Goal: Task Accomplishment & Management: Manage account settings

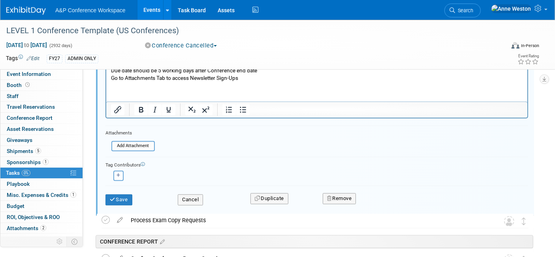
scroll to position [1505, 0]
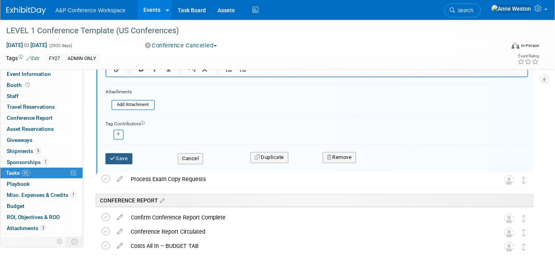
click at [123, 155] on button "Save" at bounding box center [119, 158] width 27 height 11
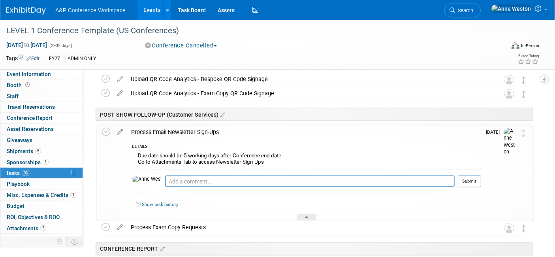
scroll to position [1265, 0]
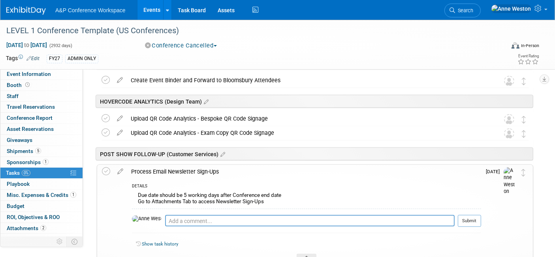
click at [168, 172] on div "Process Email Newsletter Sign-Ups" at bounding box center [304, 171] width 354 height 13
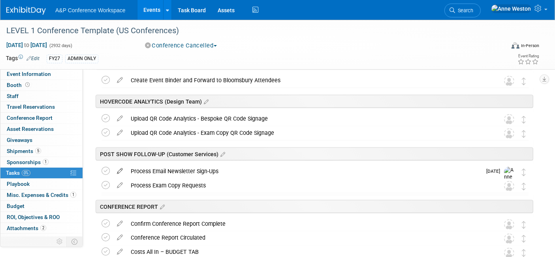
click at [120, 168] on icon at bounding box center [120, 169] width 14 height 10
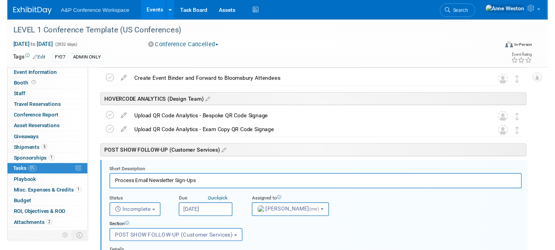
scroll to position [1314, 0]
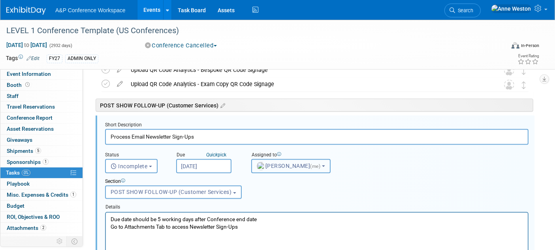
click at [258, 165] on img "button" at bounding box center [261, 166] width 9 height 9
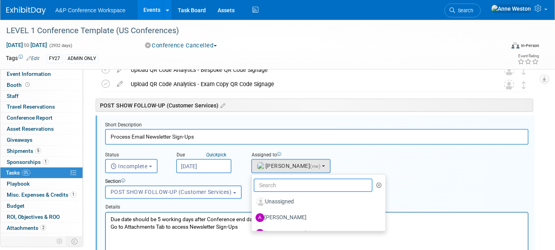
click at [261, 184] on input "text" at bounding box center [313, 185] width 119 height 13
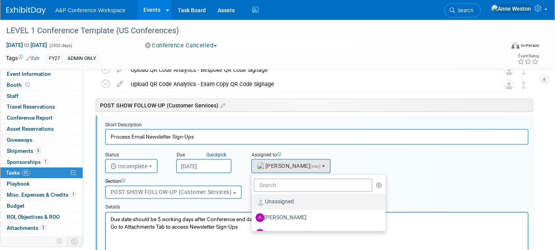
click at [266, 201] on label "Unassigned" at bounding box center [317, 202] width 122 height 13
click at [253, 201] on input "Unassigned" at bounding box center [250, 200] width 5 height 5
select select
click at [266, 201] on div "Details" at bounding box center [317, 206] width 424 height 11
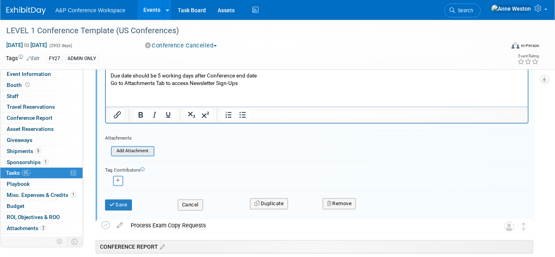
scroll to position [1489, 0]
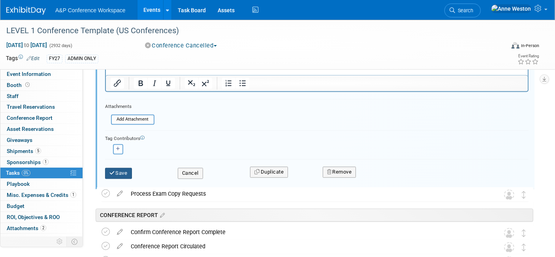
click at [122, 171] on button "Save" at bounding box center [118, 173] width 27 height 11
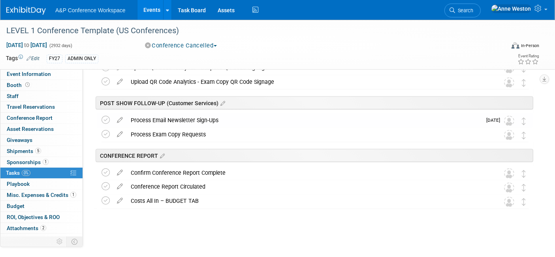
scroll to position [1315, 0]
click at [120, 118] on icon at bounding box center [120, 119] width 14 height 10
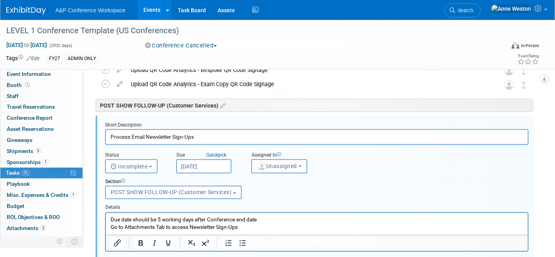
scroll to position [0, 0]
click at [190, 166] on input "Sep 22, 2025" at bounding box center [203, 166] width 55 height 14
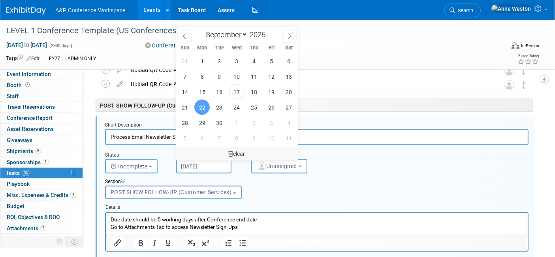
click at [229, 151] on icon at bounding box center [231, 154] width 5 height 6
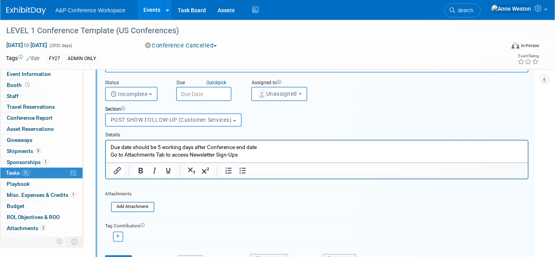
scroll to position [1445, 0]
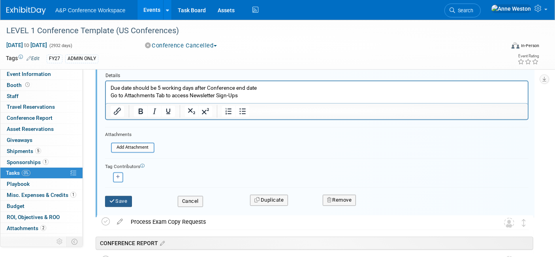
click at [123, 198] on button "Save" at bounding box center [118, 201] width 27 height 11
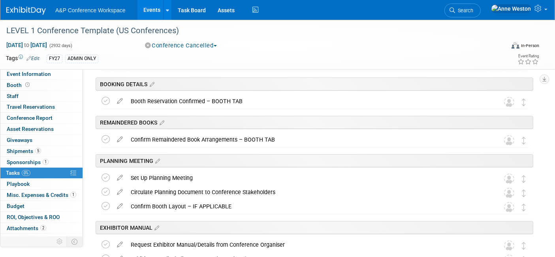
scroll to position [0, 0]
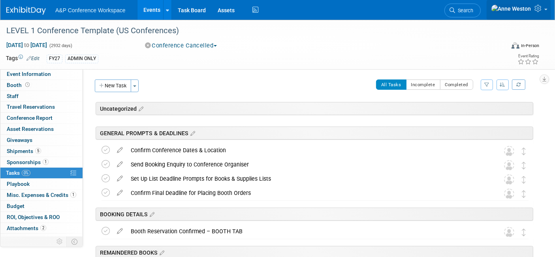
click at [539, 11] on icon at bounding box center [539, 8] width 9 height 7
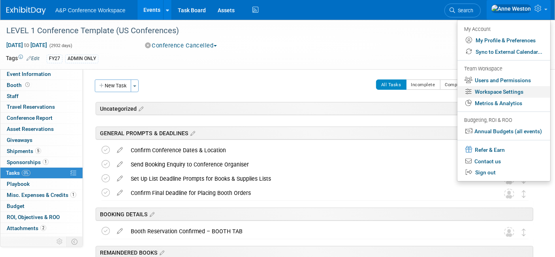
click at [487, 94] on link "Workspace Settings" at bounding box center [504, 91] width 93 height 11
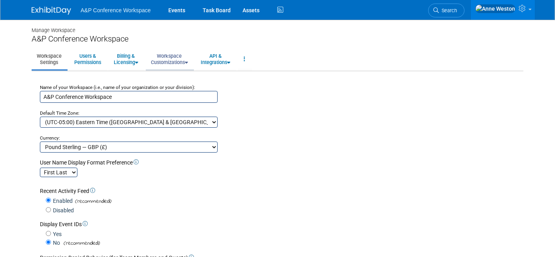
click at [168, 57] on link "Workspace Customizations" at bounding box center [169, 58] width 47 height 19
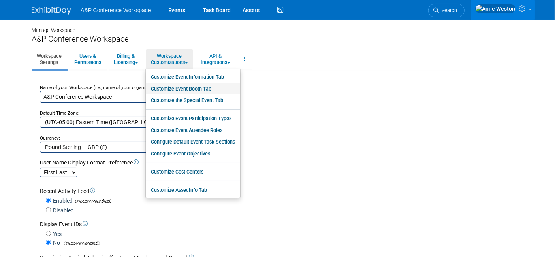
click at [179, 89] on link "Customize Event Booth Tab" at bounding box center [193, 89] width 94 height 12
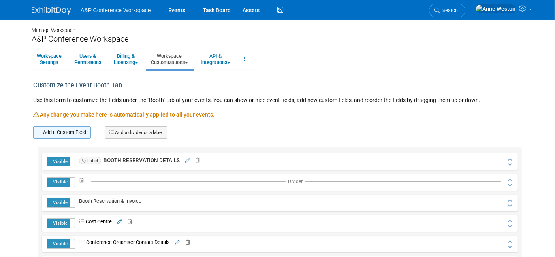
click at [69, 130] on link "Add a Custom Field" at bounding box center [62, 132] width 58 height 13
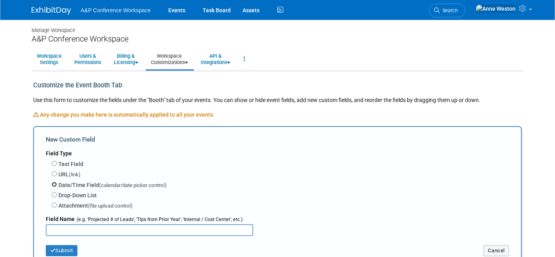
click at [56, 182] on input "Date/Time Field (calendar/date picker control)" at bounding box center [54, 184] width 5 height 5
radio input "true"
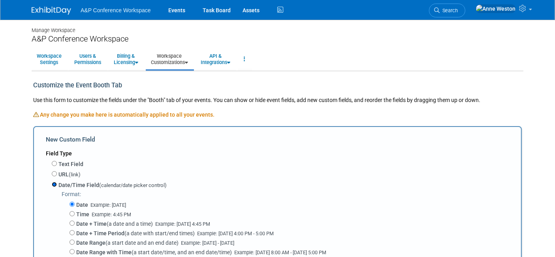
scroll to position [132, 0]
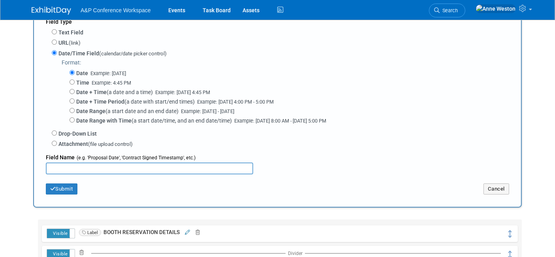
click at [63, 165] on input "text" at bounding box center [149, 168] width 207 height 12
type input "UPS to Collect from NY Office"
click at [63, 184] on button "Submit" at bounding box center [62, 188] width 32 height 11
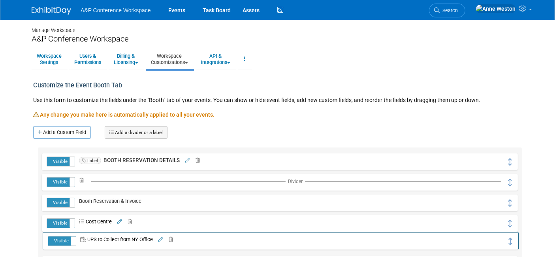
drag, startPoint x: 509, startPoint y: 163, endPoint x: 509, endPoint y: 238, distance: 75.1
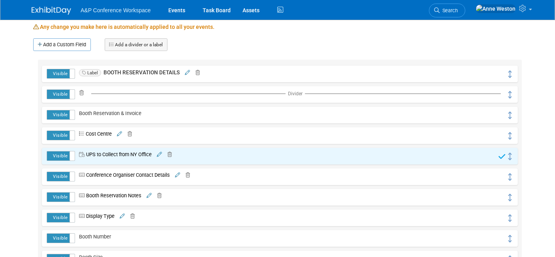
scroll to position [132, 0]
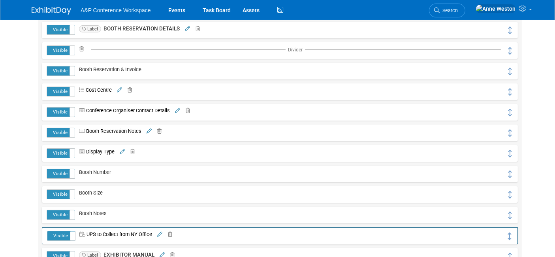
drag, startPoint x: 508, startPoint y: 114, endPoint x: 508, endPoint y: 234, distance: 120.5
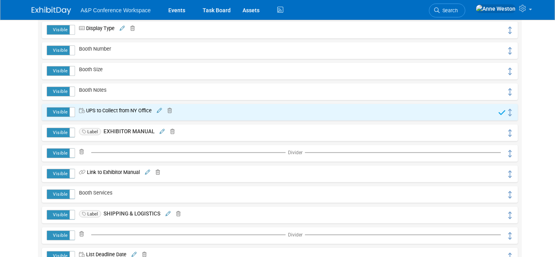
scroll to position [263, 0]
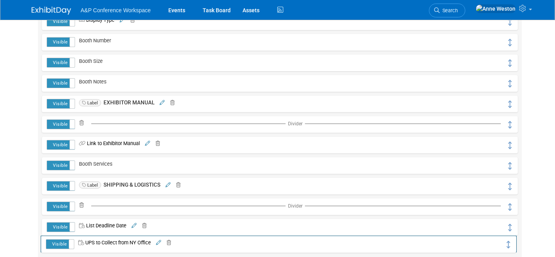
drag, startPoint x: 510, startPoint y: 105, endPoint x: 509, endPoint y: 245, distance: 140.7
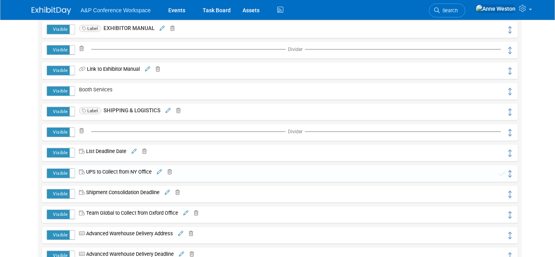
scroll to position [351, 0]
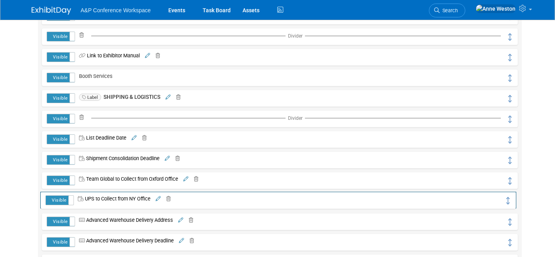
drag, startPoint x: 509, startPoint y: 160, endPoint x: 508, endPoint y: 200, distance: 40.7
click at [160, 197] on icon at bounding box center [159, 199] width 5 height 5
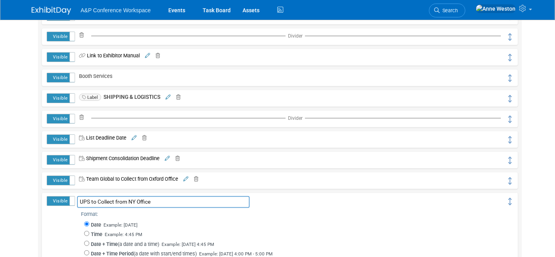
click at [136, 202] on input "UPS to Collect from NY Office" at bounding box center [163, 202] width 173 height 12
type input "UPS to Collect from New York Office"
click at [258, 211] on span "Format:" at bounding box center [294, 214] width 426 height 7
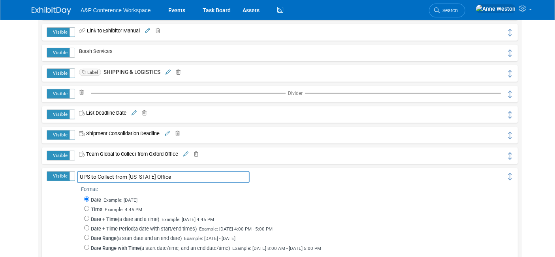
scroll to position [395, 0]
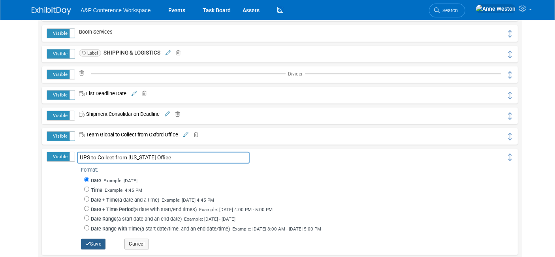
click at [91, 239] on button "Save" at bounding box center [93, 244] width 25 height 10
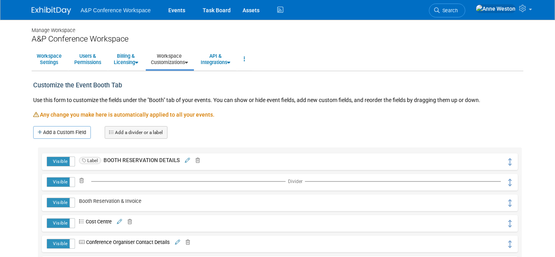
click at [49, 8] on img at bounding box center [52, 11] width 40 height 8
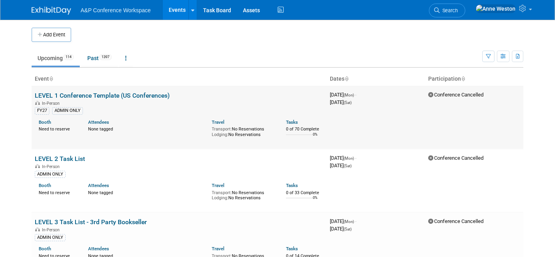
click at [86, 95] on link "LEVEL 1 Conference Template (US Conferences)" at bounding box center [102, 96] width 135 height 8
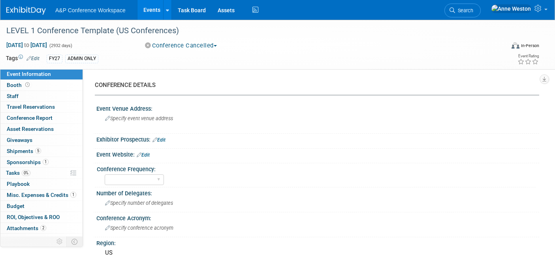
select select "Level 1"
select select "In-Person Booth"
click at [35, 86] on link "Booth" at bounding box center [41, 85] width 82 height 11
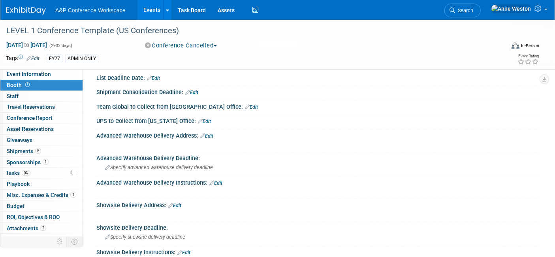
scroll to position [746, 0]
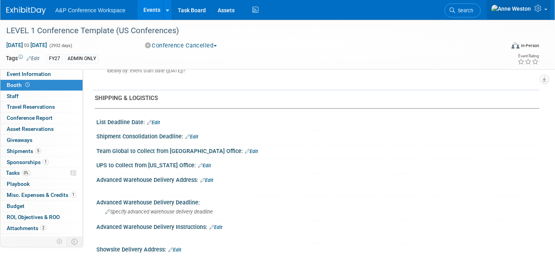
click at [537, 9] on icon at bounding box center [539, 8] width 9 height 7
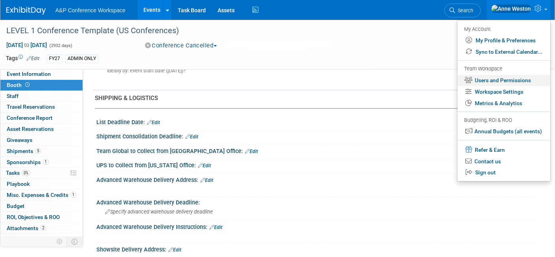
click at [488, 79] on link "Users and Permissions" at bounding box center [504, 80] width 93 height 11
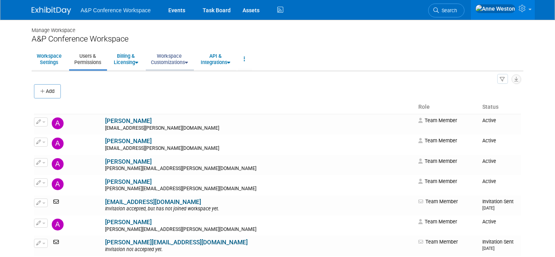
click at [169, 58] on link "Workspace Customizations" at bounding box center [169, 58] width 47 height 19
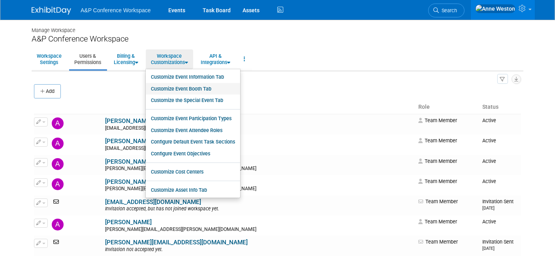
click at [174, 87] on link "Customize Event Booth Tab" at bounding box center [193, 89] width 94 height 12
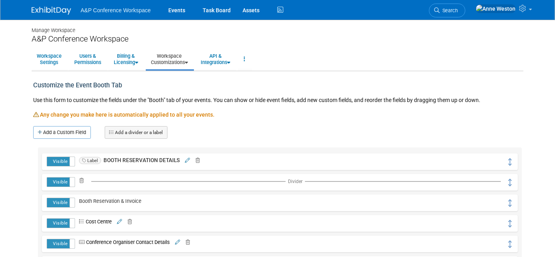
click at [139, 128] on link "Add a divider or a label" at bounding box center [136, 132] width 63 height 13
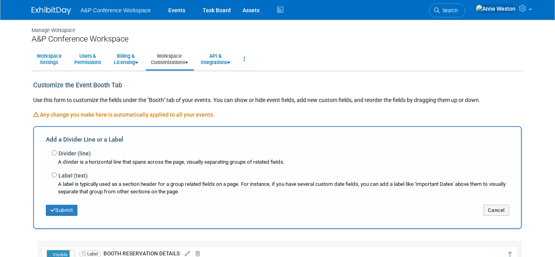
click at [57, 152] on div "Divider (line) A divider is a horizontal line that spans across the page, visua…" at bounding box center [281, 157] width 458 height 17
click at [54, 151] on input "Divider (line)" at bounding box center [54, 152] width 5 height 5
radio input "true"
click at [67, 210] on button "Submit" at bounding box center [62, 210] width 32 height 11
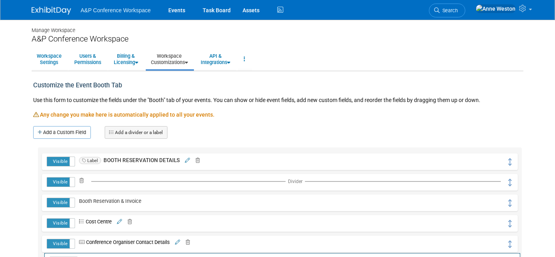
drag, startPoint x: 511, startPoint y: 162, endPoint x: 514, endPoint y: 262, distance: 100.0
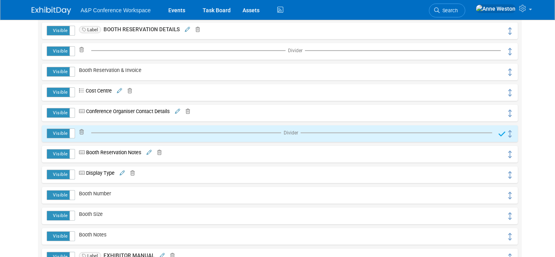
scroll to position [132, 0]
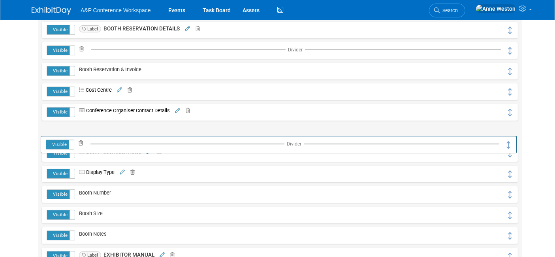
drag, startPoint x: 509, startPoint y: 131, endPoint x: 507, endPoint y: 165, distance: 34.4
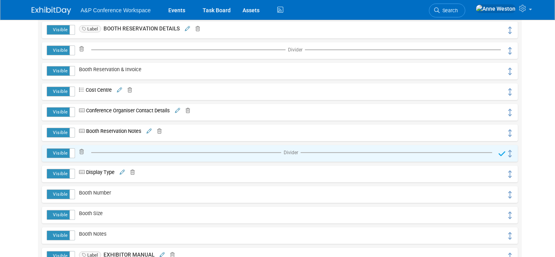
drag, startPoint x: 507, startPoint y: 165, endPoint x: 511, endPoint y: 200, distance: 34.9
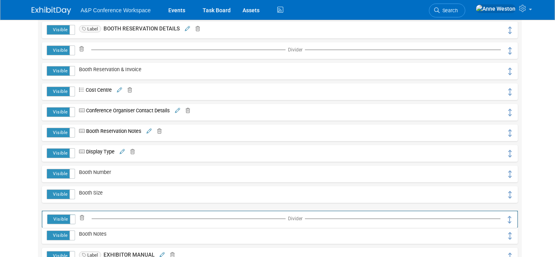
drag, startPoint x: 509, startPoint y: 152, endPoint x: 509, endPoint y: 222, distance: 69.5
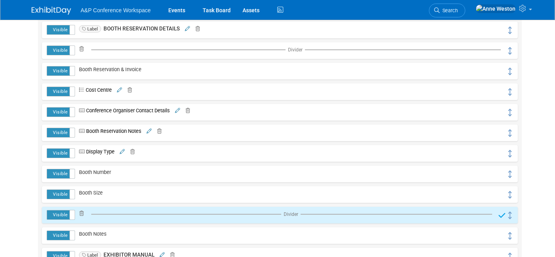
drag, startPoint x: 509, startPoint y: 224, endPoint x: 515, endPoint y: 223, distance: 6.4
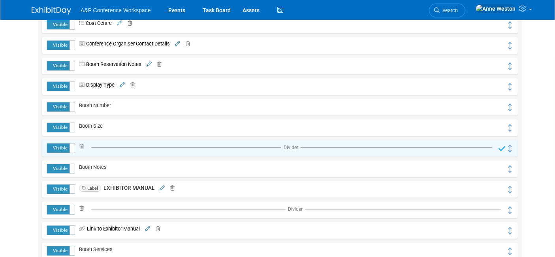
scroll to position [263, 0]
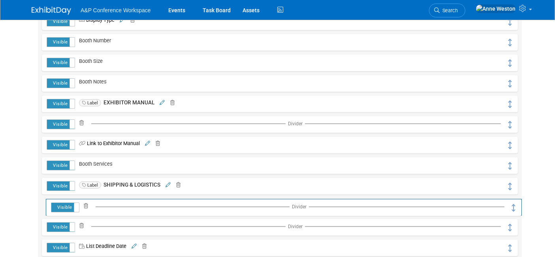
drag, startPoint x: 508, startPoint y: 84, endPoint x: 512, endPoint y: 208, distance: 124.1
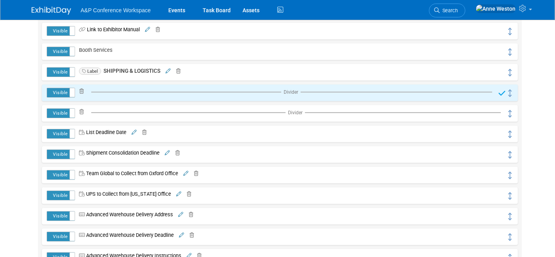
scroll to position [395, 0]
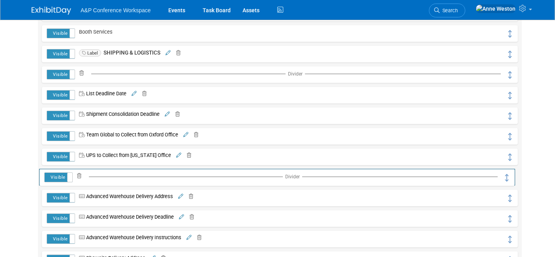
drag, startPoint x: 511, startPoint y: 74, endPoint x: 508, endPoint y: 177, distance: 102.8
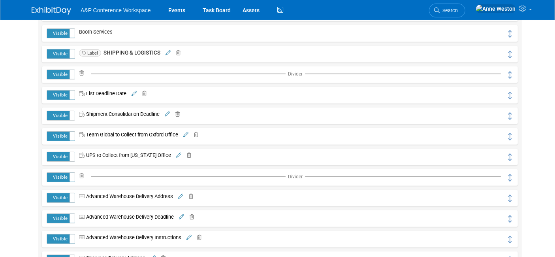
click at [55, 9] on img at bounding box center [52, 11] width 40 height 8
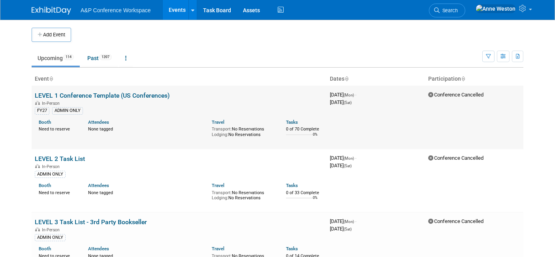
click at [92, 92] on link "LEVEL 1 Conference Template (US Conferences)" at bounding box center [102, 96] width 135 height 8
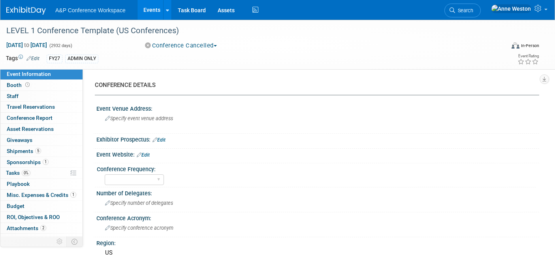
select select "Level 1"
select select "In-Person Booth"
click at [36, 87] on link "Booth" at bounding box center [41, 85] width 82 height 11
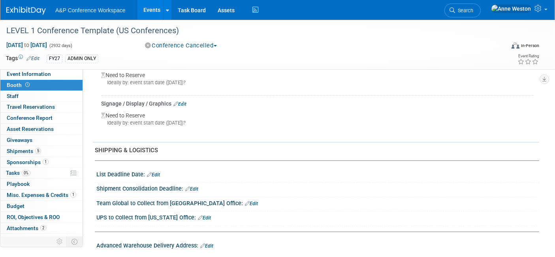
scroll to position [571, 0]
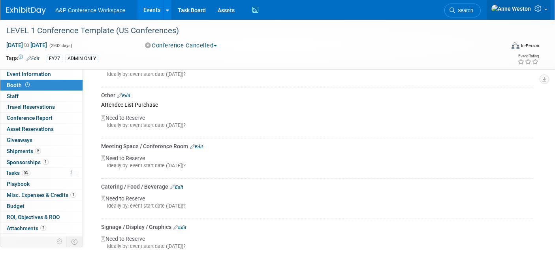
click at [539, 10] on icon at bounding box center [539, 8] width 9 height 7
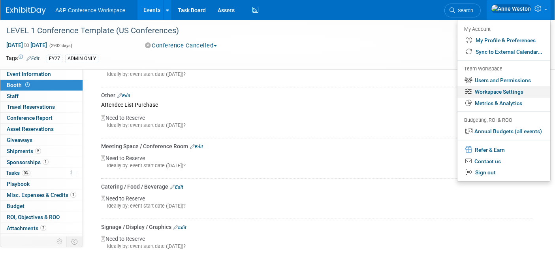
click at [490, 90] on link "Workspace Settings" at bounding box center [504, 91] width 93 height 11
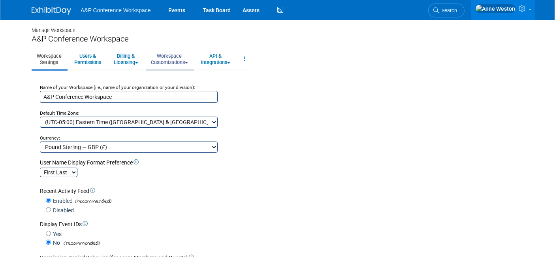
click at [171, 56] on link "Workspace Customizations" at bounding box center [169, 58] width 47 height 19
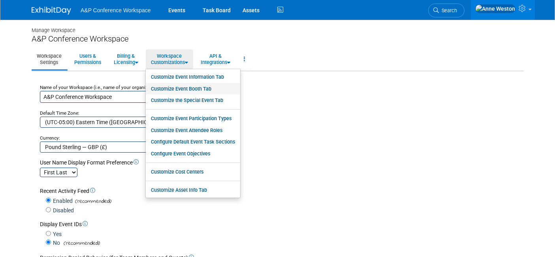
click at [186, 86] on link "Customize Event Booth Tab" at bounding box center [193, 89] width 94 height 12
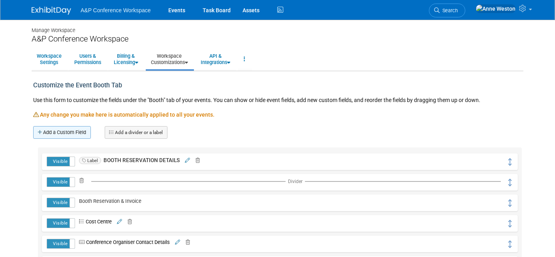
click at [60, 128] on link "Add a Custom Field" at bounding box center [62, 132] width 58 height 13
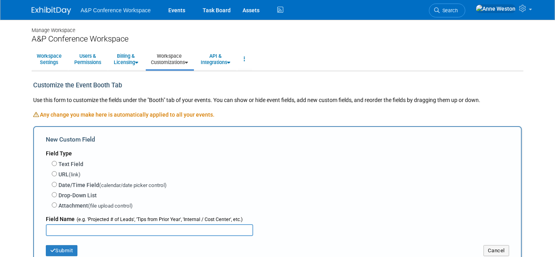
click at [77, 228] on input "text" at bounding box center [149, 230] width 207 height 12
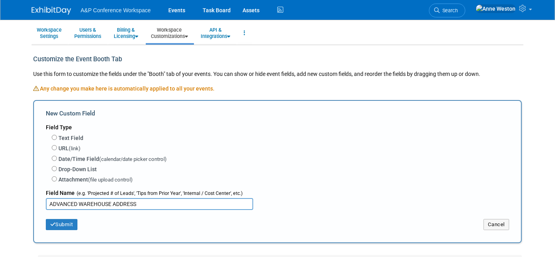
scroll to position [44, 0]
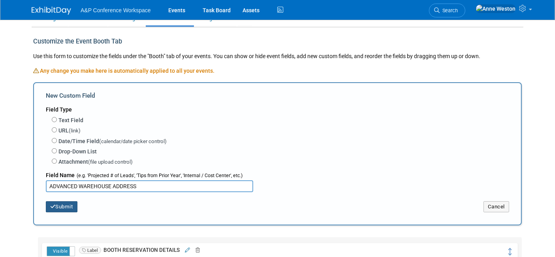
type input "ADVANCED WAREHOUSE ADDRESS"
click at [57, 206] on button "Submit" at bounding box center [62, 206] width 32 height 11
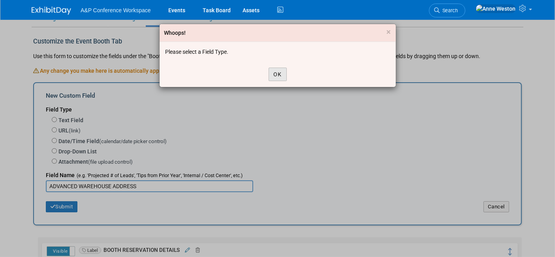
click at [283, 72] on button "OK" at bounding box center [278, 74] width 18 height 13
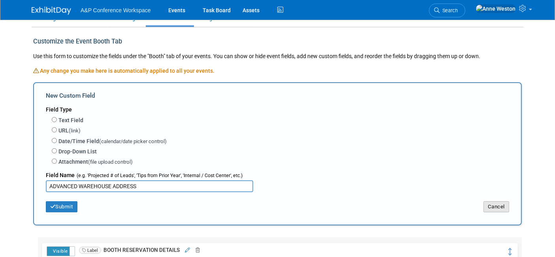
click at [493, 202] on button "Cancel" at bounding box center [497, 206] width 26 height 11
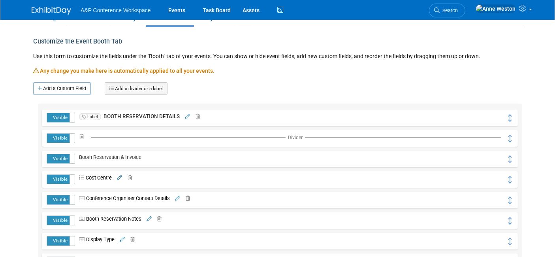
click at [142, 87] on link "Add a divider or a label" at bounding box center [136, 88] width 63 height 13
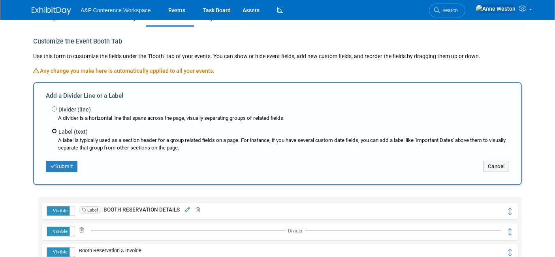
click at [53, 128] on input "Label (text)" at bounding box center [54, 130] width 5 height 5
radio input "true"
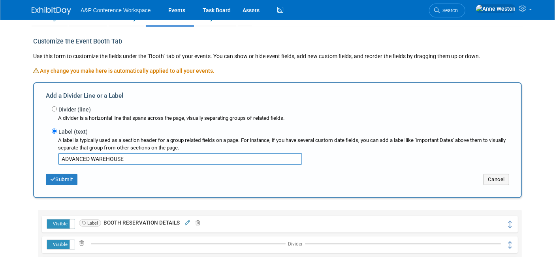
click at [111, 181] on div "Submit" at bounding box center [119, 177] width 158 height 16
click at [147, 160] on input "ADVANCED WAREHOUSE" at bounding box center [180, 159] width 244 height 12
type input "ADVANCED WAREHOUSE DELIVERY ADDRESS"
click at [63, 174] on button "Submit" at bounding box center [62, 179] width 32 height 11
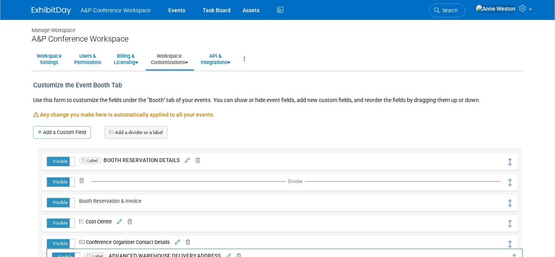
drag, startPoint x: 510, startPoint y: 162, endPoint x: 514, endPoint y: 258, distance: 95.7
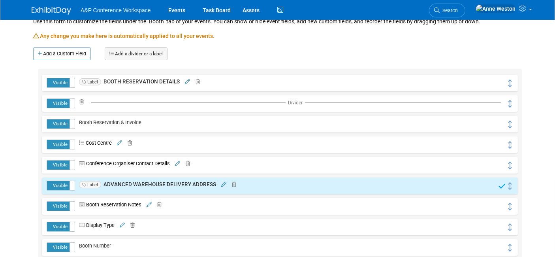
scroll to position [132, 0]
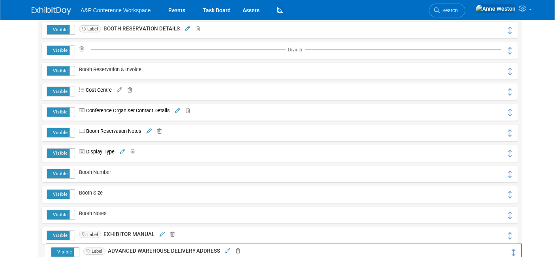
drag, startPoint x: 510, startPoint y: 134, endPoint x: 514, endPoint y: 253, distance: 119.8
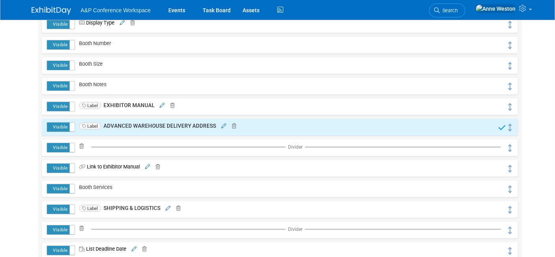
scroll to position [263, 0]
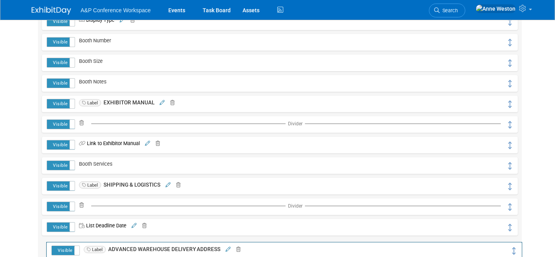
drag, startPoint x: 508, startPoint y: 124, endPoint x: 512, endPoint y: 246, distance: 121.8
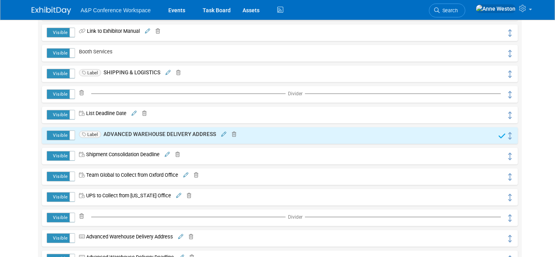
scroll to position [395, 0]
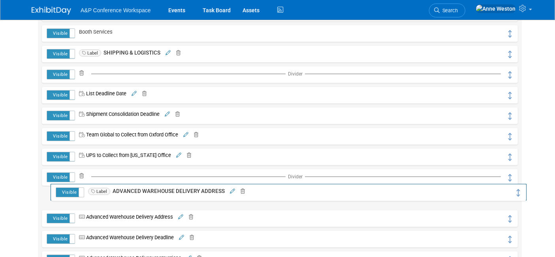
drag, startPoint x: 509, startPoint y: 114, endPoint x: 518, endPoint y: 191, distance: 77.5
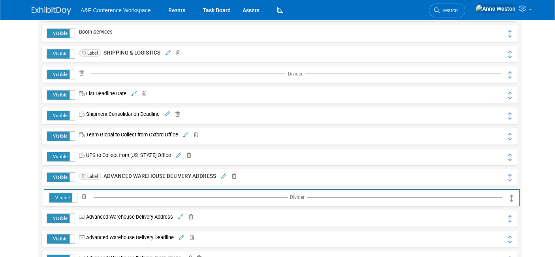
drag, startPoint x: 512, startPoint y: 177, endPoint x: 512, endPoint y: 194, distance: 16.2
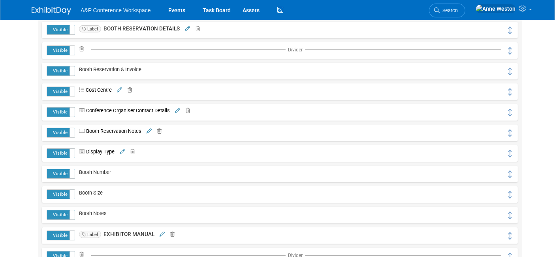
scroll to position [0, 0]
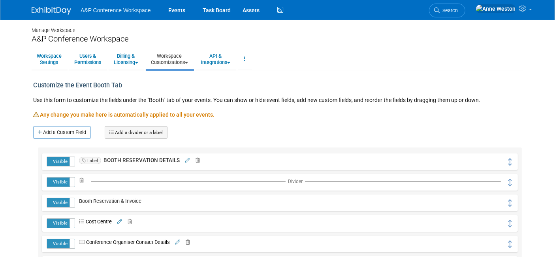
click at [123, 126] on link "Add a divider or a label" at bounding box center [136, 132] width 63 height 13
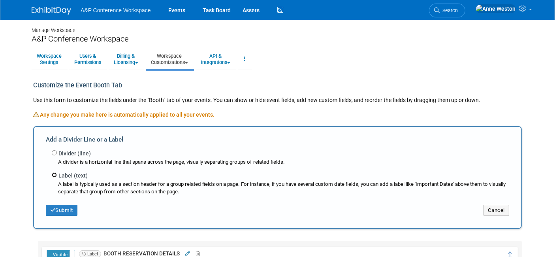
click at [53, 175] on input "Label (text)" at bounding box center [54, 174] width 5 height 5
radio input "true"
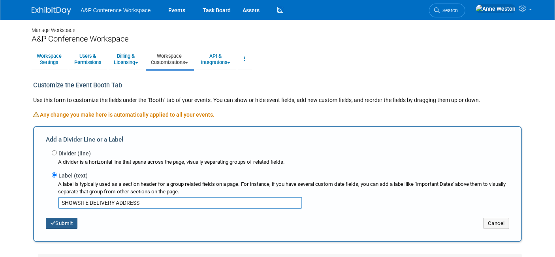
type input "SHOWSITE DELIVERY ADDRESS"
click at [64, 224] on button "Submit" at bounding box center [62, 223] width 32 height 11
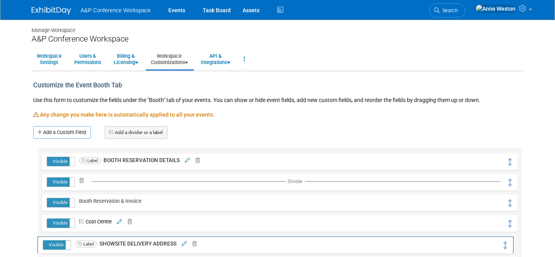
drag, startPoint x: 511, startPoint y: 161, endPoint x: 507, endPoint y: 245, distance: 84.3
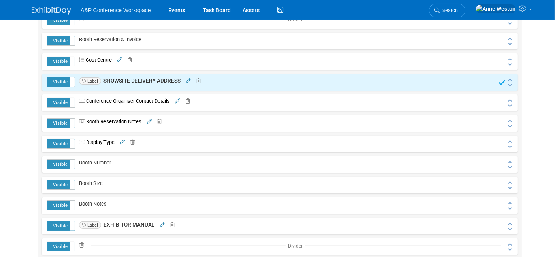
scroll to position [175, 0]
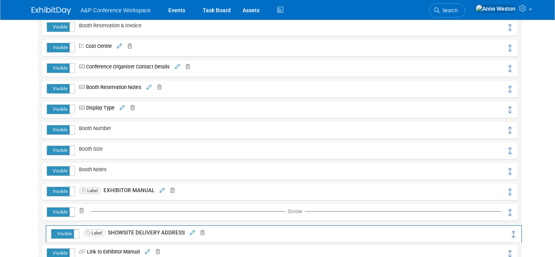
drag, startPoint x: 510, startPoint y: 68, endPoint x: 514, endPoint y: 234, distance: 166.0
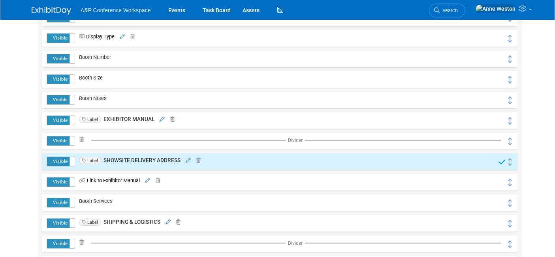
scroll to position [263, 0]
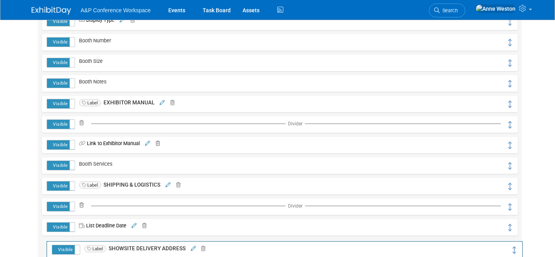
drag, startPoint x: 507, startPoint y: 145, endPoint x: 512, endPoint y: 246, distance: 100.5
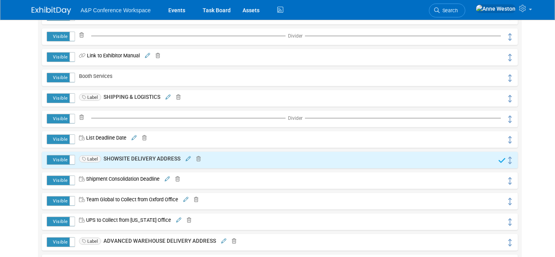
scroll to position [395, 0]
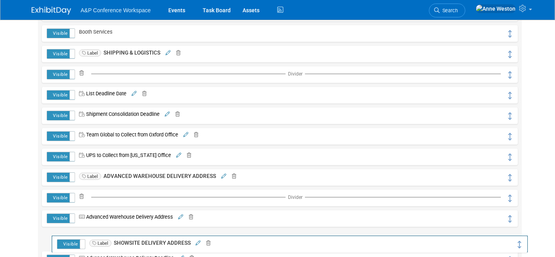
drag, startPoint x: 509, startPoint y: 116, endPoint x: 518, endPoint y: 240, distance: 124.8
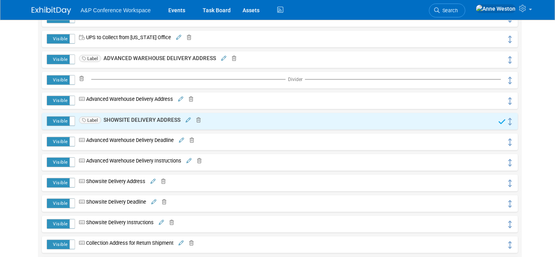
scroll to position [527, 0]
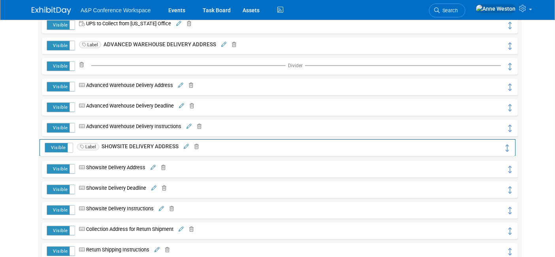
drag, startPoint x: 510, startPoint y: 107, endPoint x: 507, endPoint y: 148, distance: 40.8
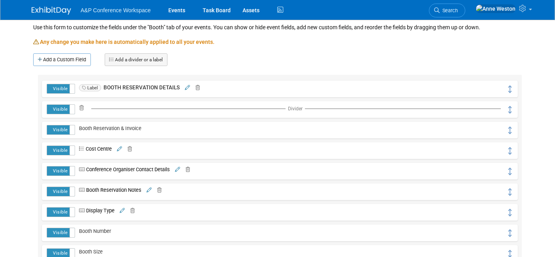
scroll to position [0, 0]
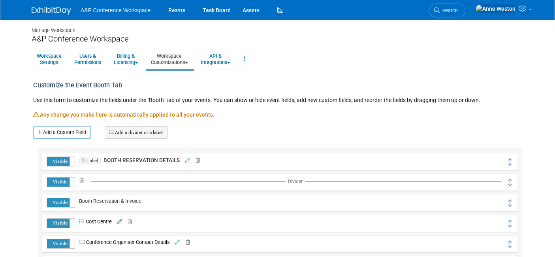
click at [138, 128] on link "Add a divider or a label" at bounding box center [136, 132] width 63 height 13
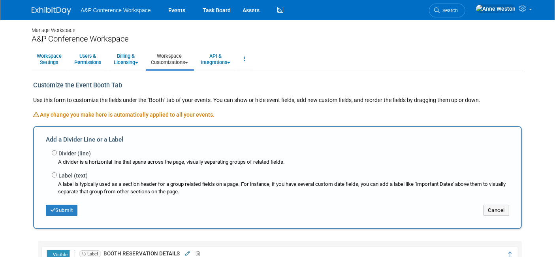
click at [80, 151] on label "Divider (line)" at bounding box center [74, 153] width 32 height 8
click at [57, 151] on input "Divider (line)" at bounding box center [54, 152] width 5 height 5
radio input "true"
click at [67, 207] on button "Submit" at bounding box center [62, 210] width 32 height 11
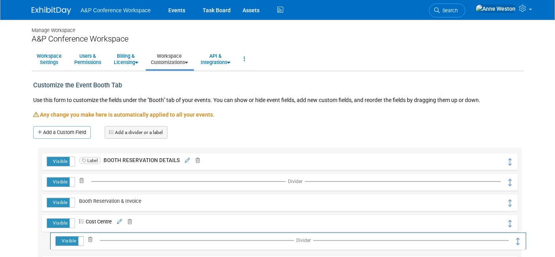
drag, startPoint x: 511, startPoint y: 161, endPoint x: 519, endPoint y: 241, distance: 80.6
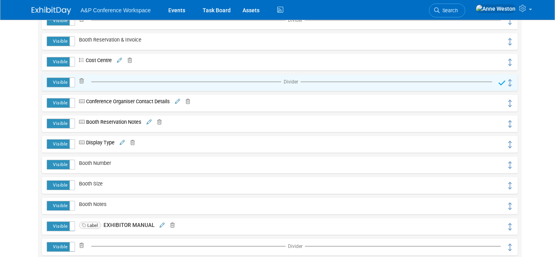
scroll to position [175, 0]
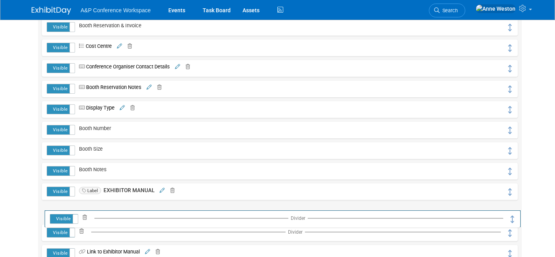
drag, startPoint x: 509, startPoint y: 68, endPoint x: 511, endPoint y: 214, distance: 146.6
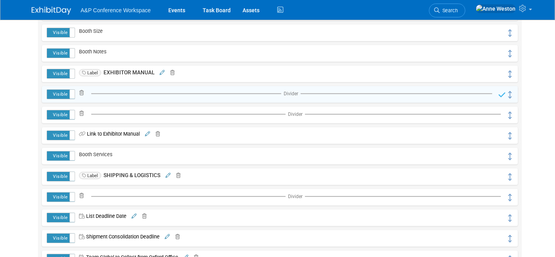
scroll to position [307, 0]
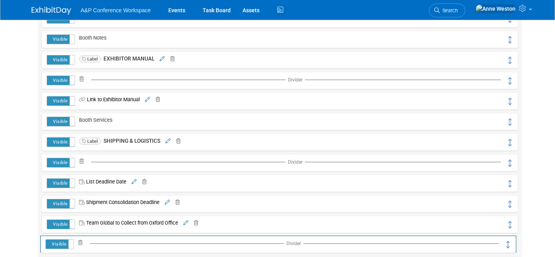
drag, startPoint x: 509, startPoint y: 81, endPoint x: 507, endPoint y: 245, distance: 164.4
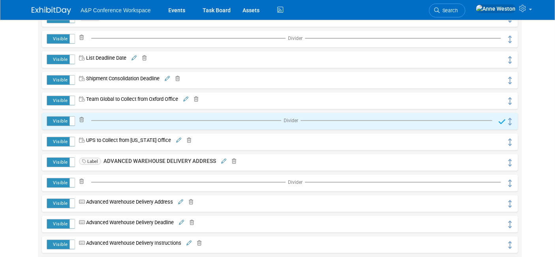
scroll to position [439, 0]
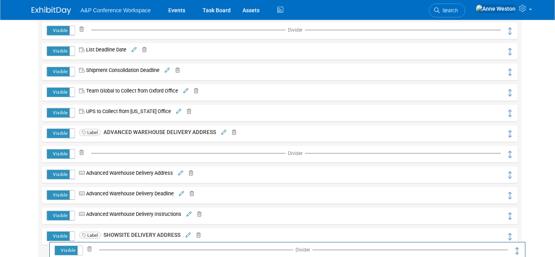
drag, startPoint x: 510, startPoint y: 113, endPoint x: 518, endPoint y: 251, distance: 138.5
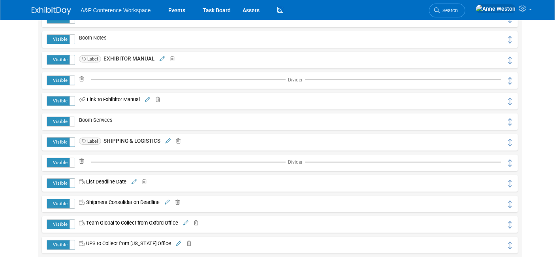
scroll to position [0, 0]
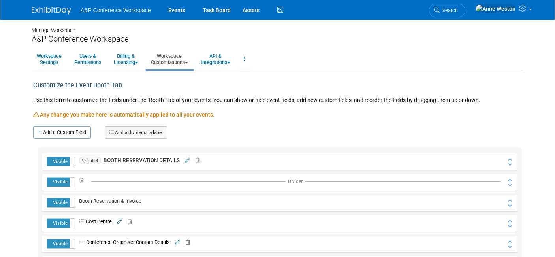
click at [128, 134] on link "Add a divider or a label" at bounding box center [136, 132] width 63 height 13
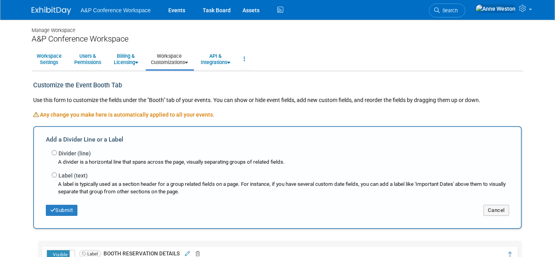
click at [63, 174] on label "Label (text)" at bounding box center [72, 175] width 29 height 8
click at [57, 174] on input "Label (text)" at bounding box center [54, 174] width 5 height 5
radio input "true"
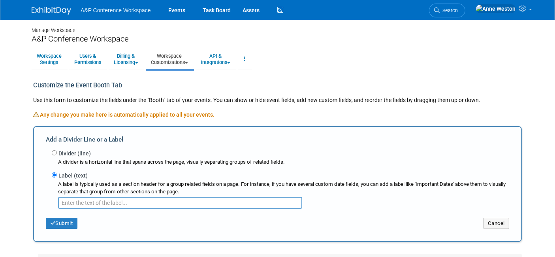
click at [92, 201] on input "text" at bounding box center [180, 203] width 244 height 12
type input "RETURN SHIPMENT"
click at [53, 218] on button "Submit" at bounding box center [62, 223] width 32 height 11
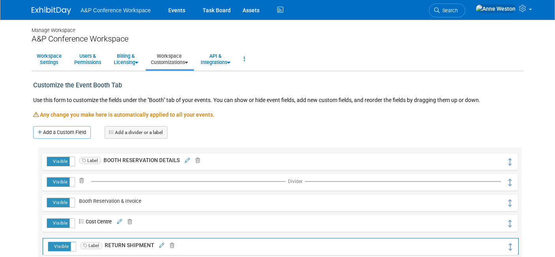
drag, startPoint x: 510, startPoint y: 161, endPoint x: 511, endPoint y: 244, distance: 83.4
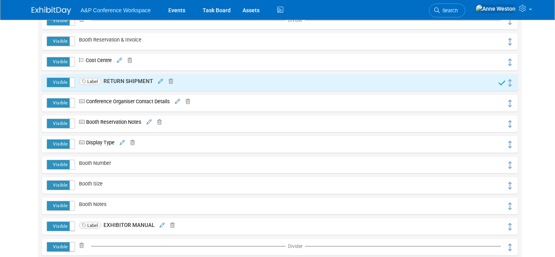
scroll to position [175, 0]
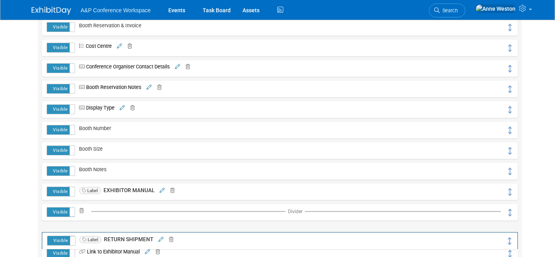
drag, startPoint x: 509, startPoint y: 68, endPoint x: 509, endPoint y: 237, distance: 168.7
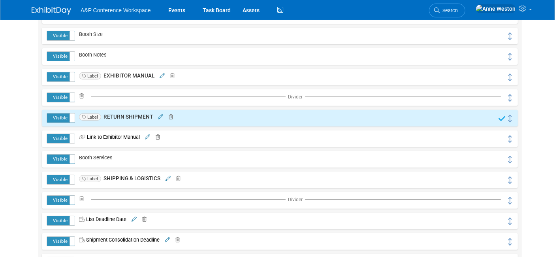
scroll to position [307, 0]
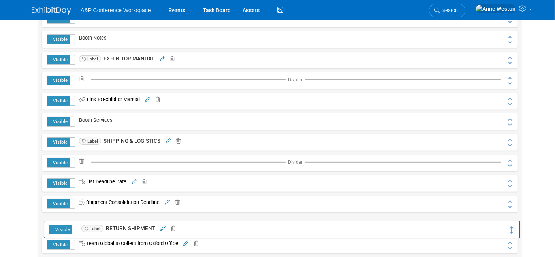
drag, startPoint x: 510, startPoint y: 104, endPoint x: 512, endPoint y: 228, distance: 124.9
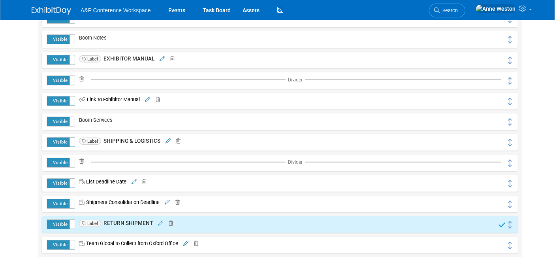
scroll to position [395, 0]
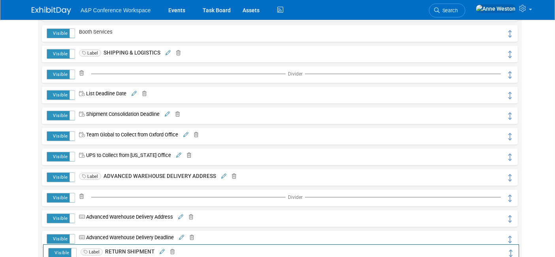
drag, startPoint x: 509, startPoint y: 137, endPoint x: 512, endPoint y: 247, distance: 109.5
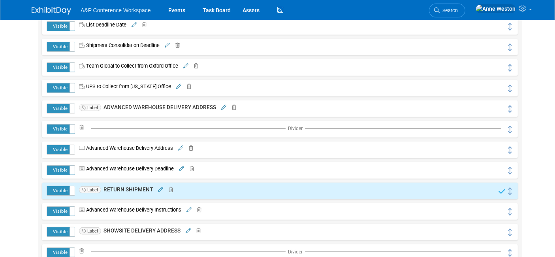
scroll to position [527, 0]
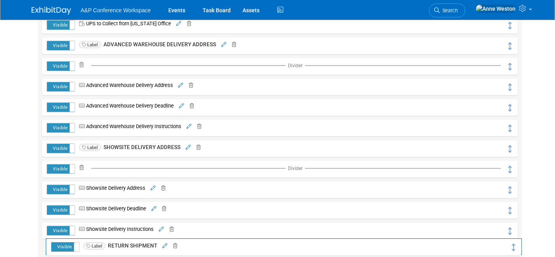
drag, startPoint x: 511, startPoint y: 128, endPoint x: 516, endPoint y: 247, distance: 119.4
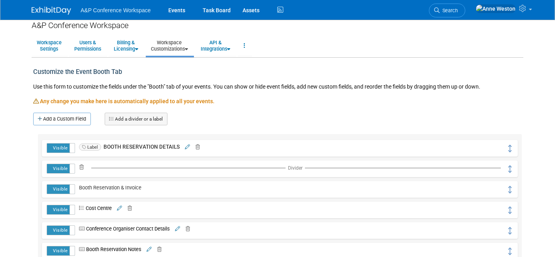
scroll to position [0, 0]
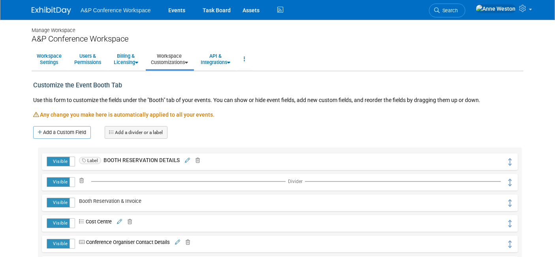
click at [127, 128] on link "Add a divider or a label" at bounding box center [136, 132] width 63 height 13
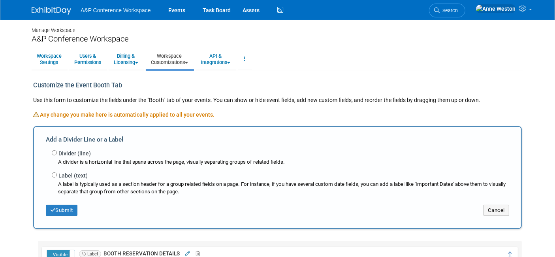
click at [79, 153] on label "Divider (line)" at bounding box center [74, 153] width 32 height 8
click at [57, 153] on input "Divider (line)" at bounding box center [54, 152] width 5 height 5
radio input "true"
click at [64, 209] on button "Submit" at bounding box center [62, 210] width 32 height 11
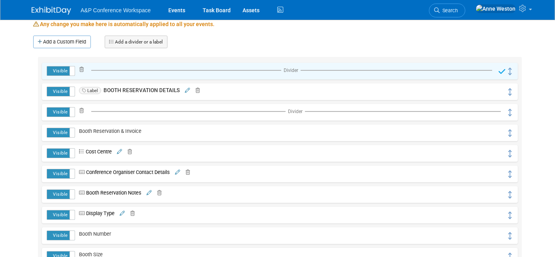
scroll to position [88, 0]
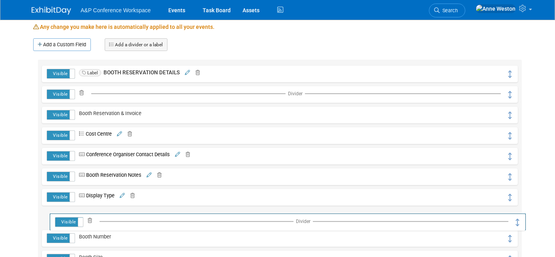
drag, startPoint x: 510, startPoint y: 74, endPoint x: 515, endPoint y: 219, distance: 144.7
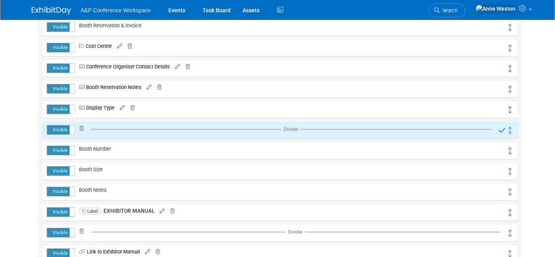
scroll to position [219, 0]
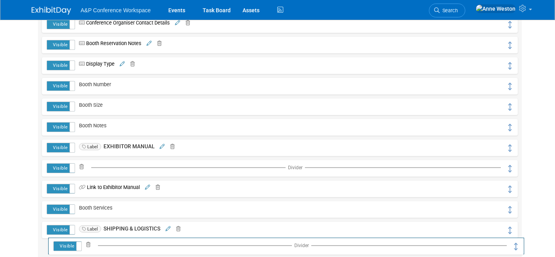
drag, startPoint x: 509, startPoint y: 87, endPoint x: 515, endPoint y: 242, distance: 155.0
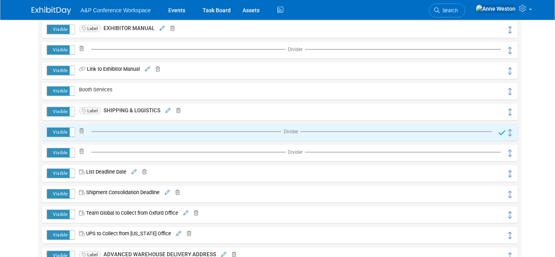
scroll to position [351, 0]
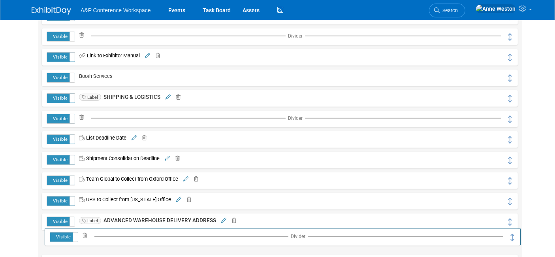
drag, startPoint x: 508, startPoint y: 119, endPoint x: 511, endPoint y: 238, distance: 118.6
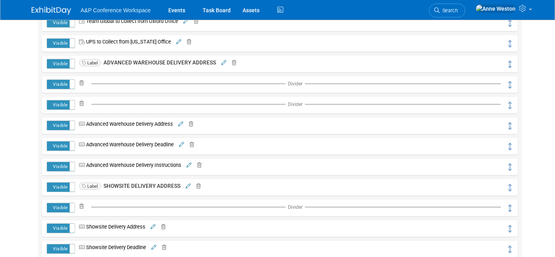
scroll to position [527, 0]
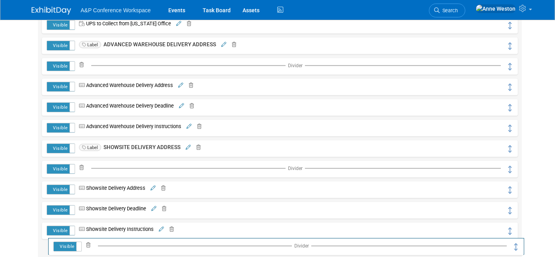
drag, startPoint x: 510, startPoint y: 87, endPoint x: 516, endPoint y: 247, distance: 160.2
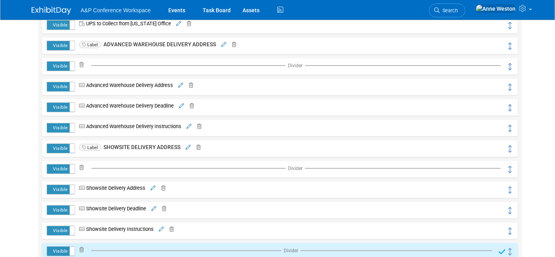
scroll to position [614, 0]
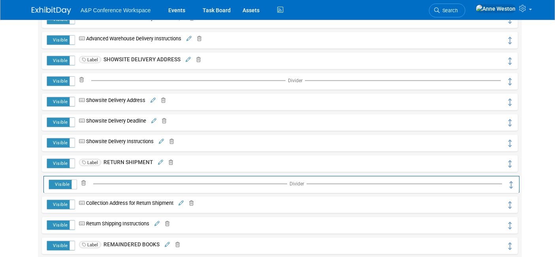
drag, startPoint x: 509, startPoint y: 162, endPoint x: 510, endPoint y: 182, distance: 19.8
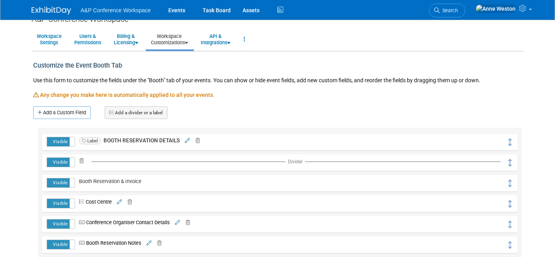
scroll to position [0, 0]
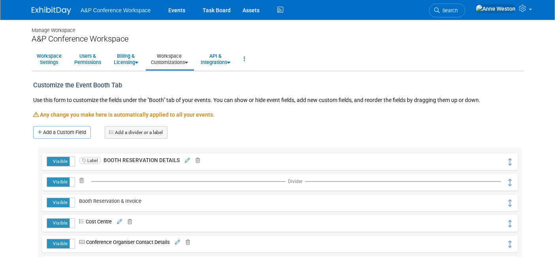
click at [50, 13] on img at bounding box center [52, 11] width 40 height 8
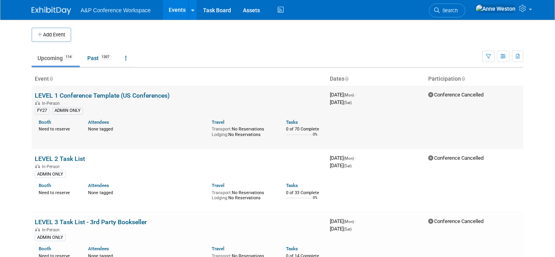
click at [95, 94] on link "LEVEL 1 Conference Template (US Conferences)" at bounding box center [102, 96] width 135 height 8
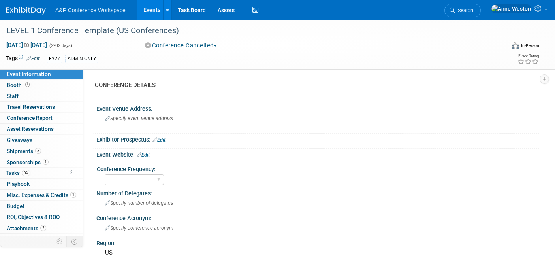
select select "Level 1"
select select "In-Person Booth"
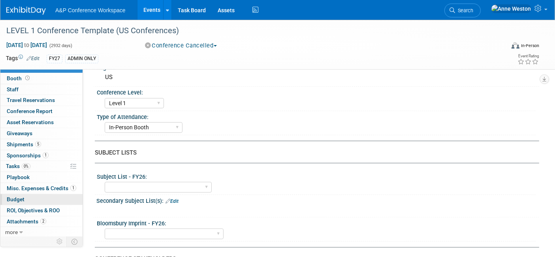
scroll to position [219, 0]
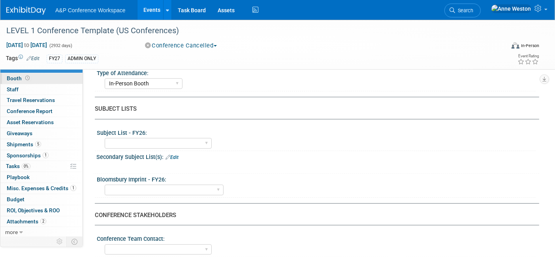
click at [28, 76] on icon at bounding box center [27, 78] width 4 height 4
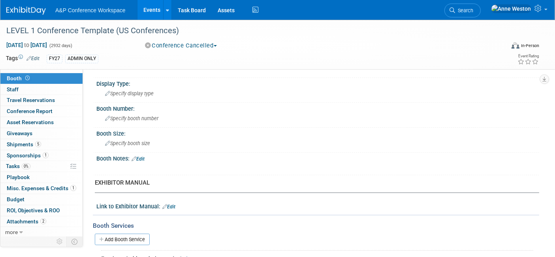
scroll to position [0, 0]
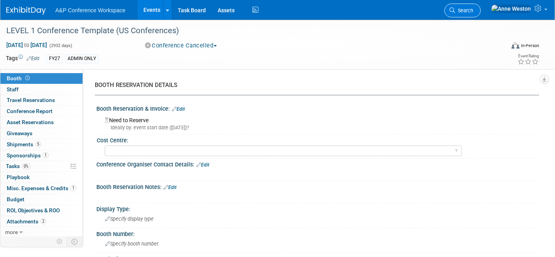
click at [473, 8] on span "Search" at bounding box center [464, 11] width 18 height 6
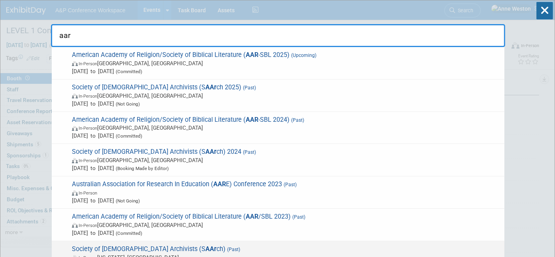
type input "aar"
